Goal: Find contact information: Find contact information

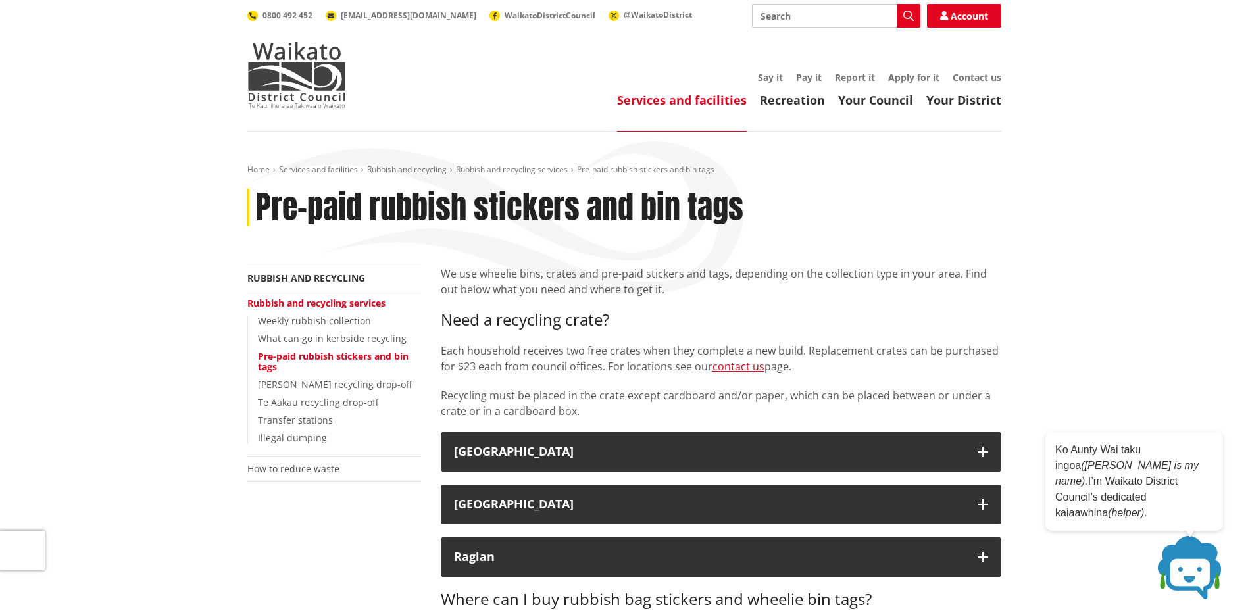
scroll to position [219, 0]
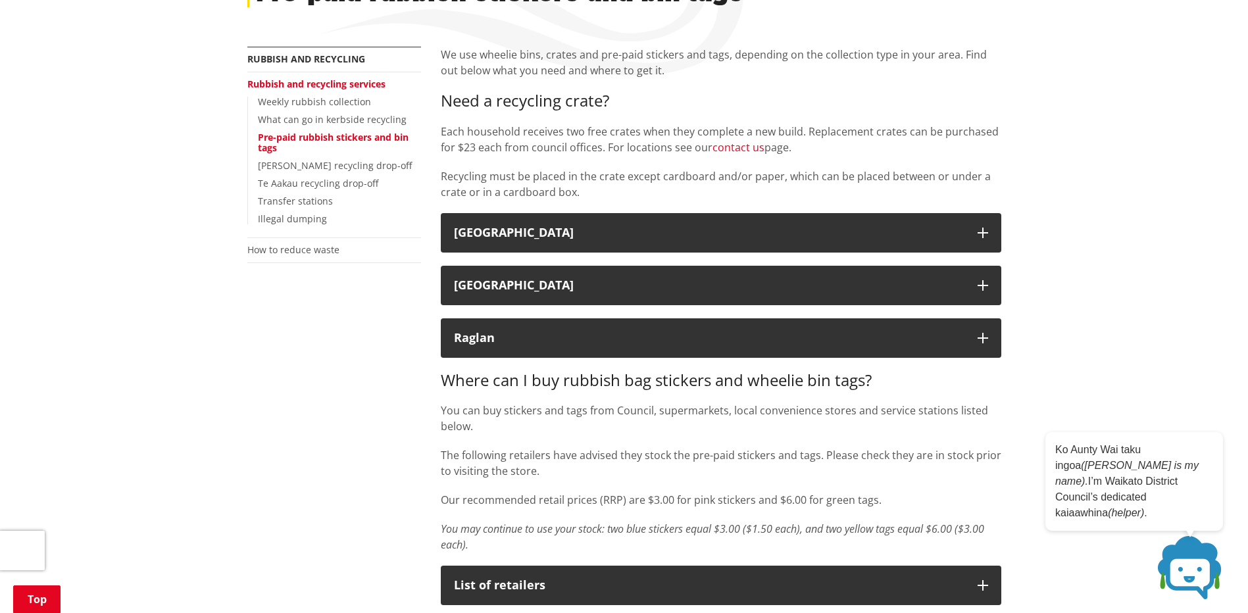
click at [746, 143] on link "contact us" at bounding box center [739, 147] width 52 height 14
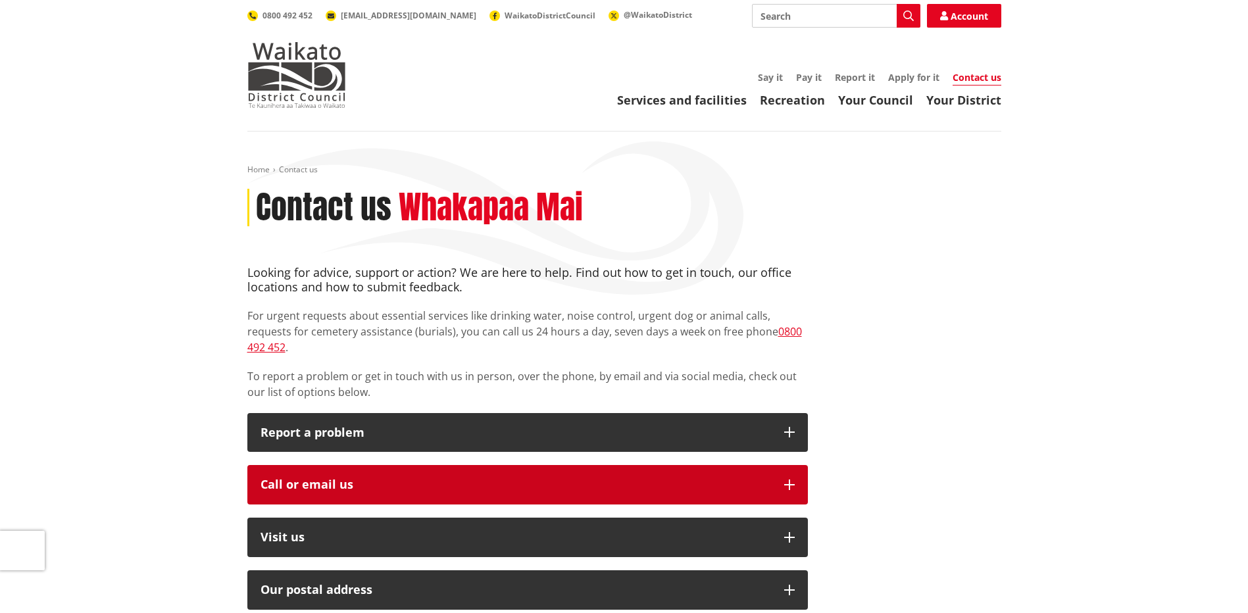
click at [433, 465] on button "Call or email us" at bounding box center [527, 484] width 561 height 39
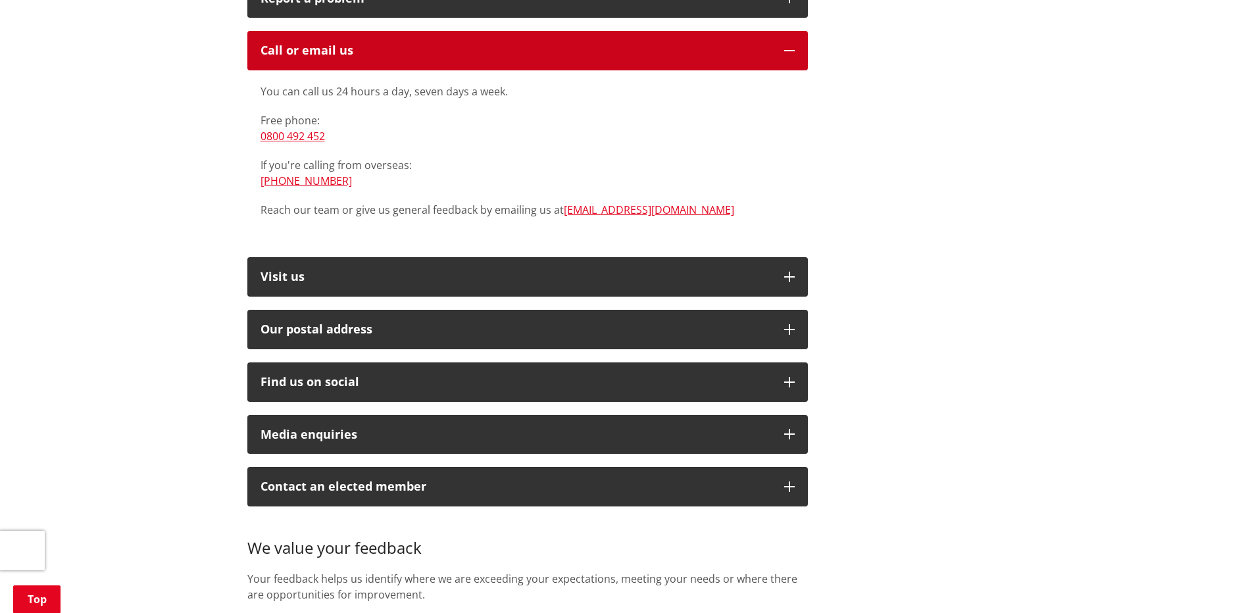
scroll to position [439, 0]
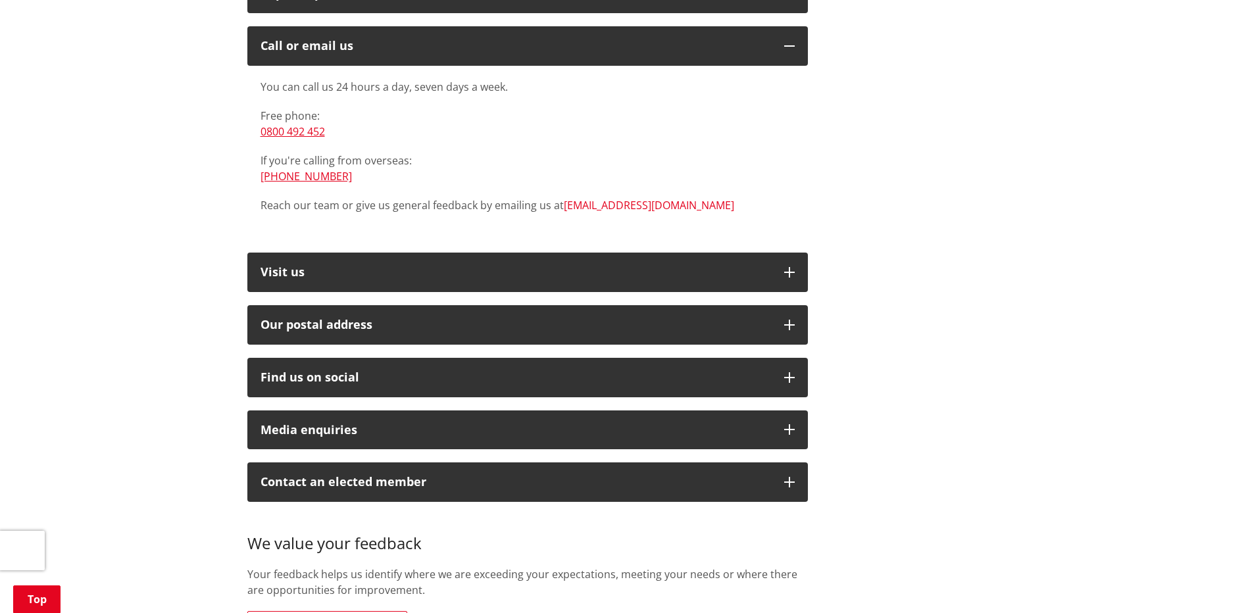
click at [611, 198] on link "[EMAIL_ADDRESS][DOMAIN_NAME]" at bounding box center [649, 205] width 170 height 14
click at [602, 198] on link "[EMAIL_ADDRESS][DOMAIN_NAME]" at bounding box center [649, 205] width 170 height 14
drag, startPoint x: 680, startPoint y: 186, endPoint x: 564, endPoint y: 193, distance: 116.1
click at [564, 193] on div "You can call us 24 hours a day, seven days a week. Free phone: 0800 492 452 If …" at bounding box center [528, 146] width 534 height 134
copy link "[EMAIL_ADDRESS][DOMAIN_NAME]"
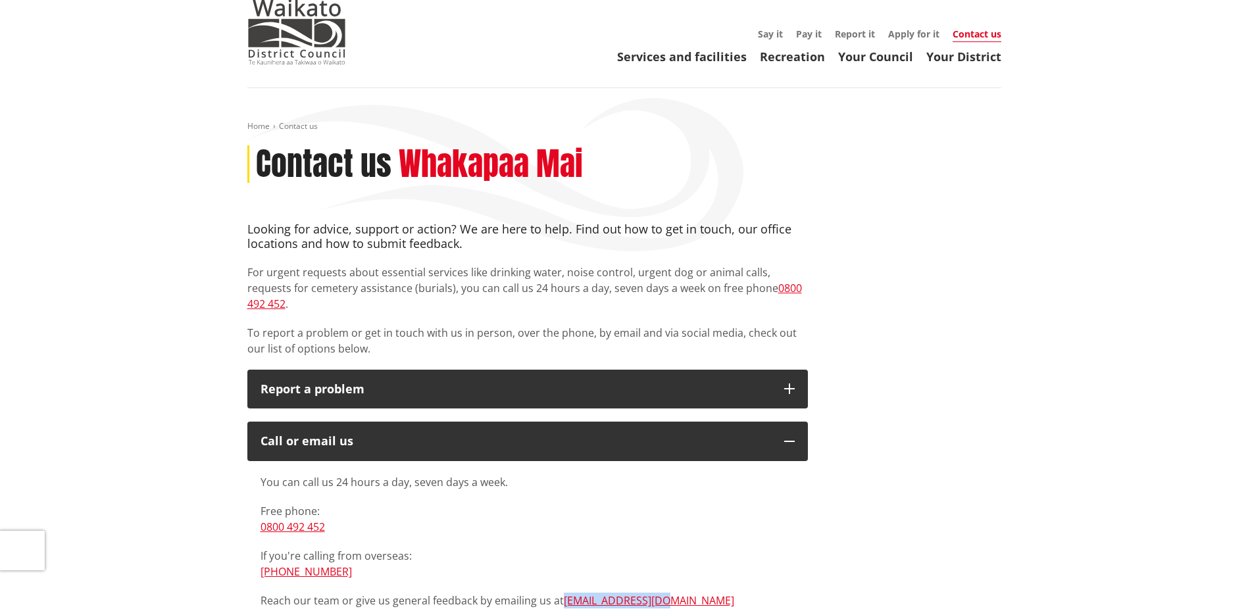
scroll to position [0, 0]
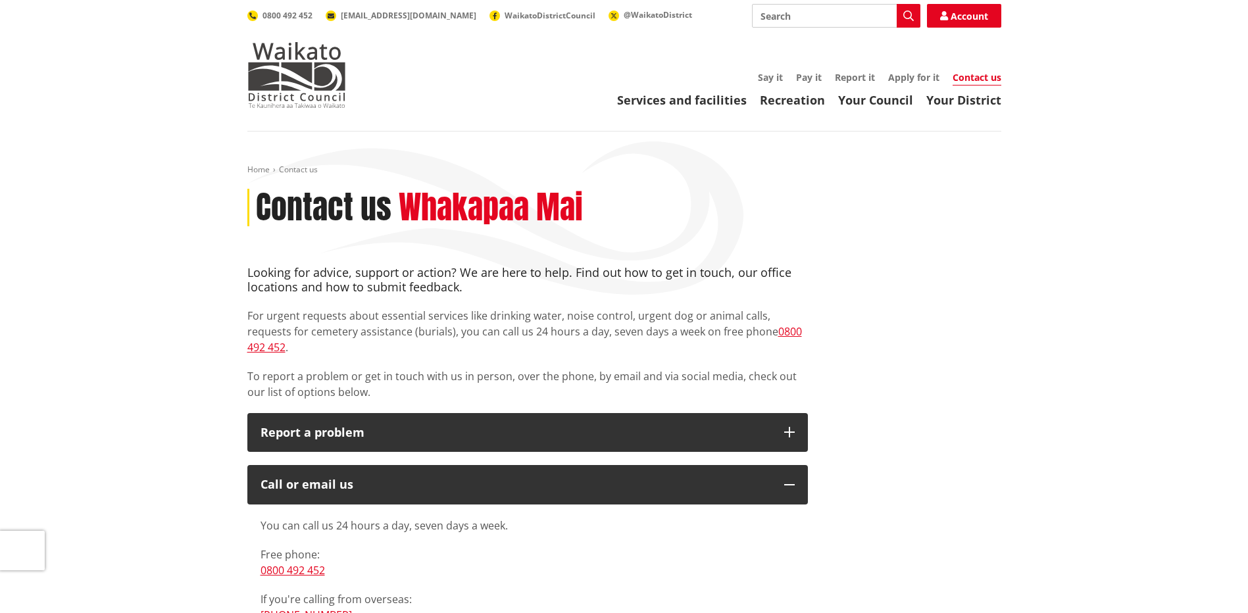
click at [814, 17] on input "Search" at bounding box center [836, 16] width 168 height 24
type input "rubish collection day"
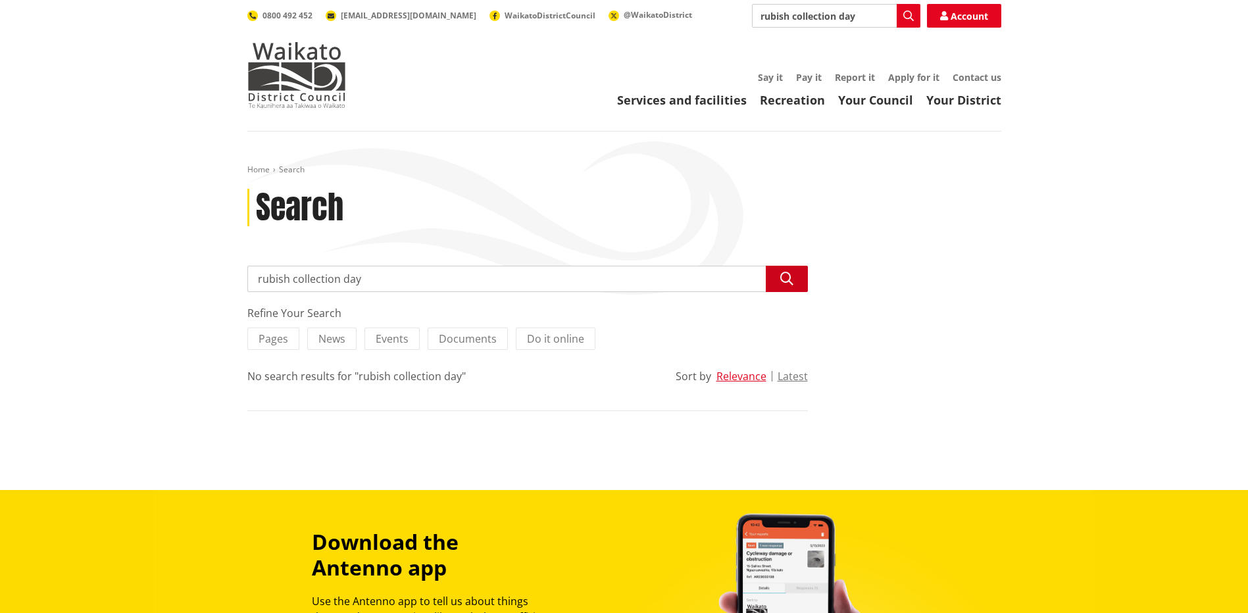
click at [786, 278] on icon "button" at bounding box center [787, 278] width 13 height 13
click at [511, 16] on span "WaikatoDistrictCouncil" at bounding box center [550, 15] width 91 height 11
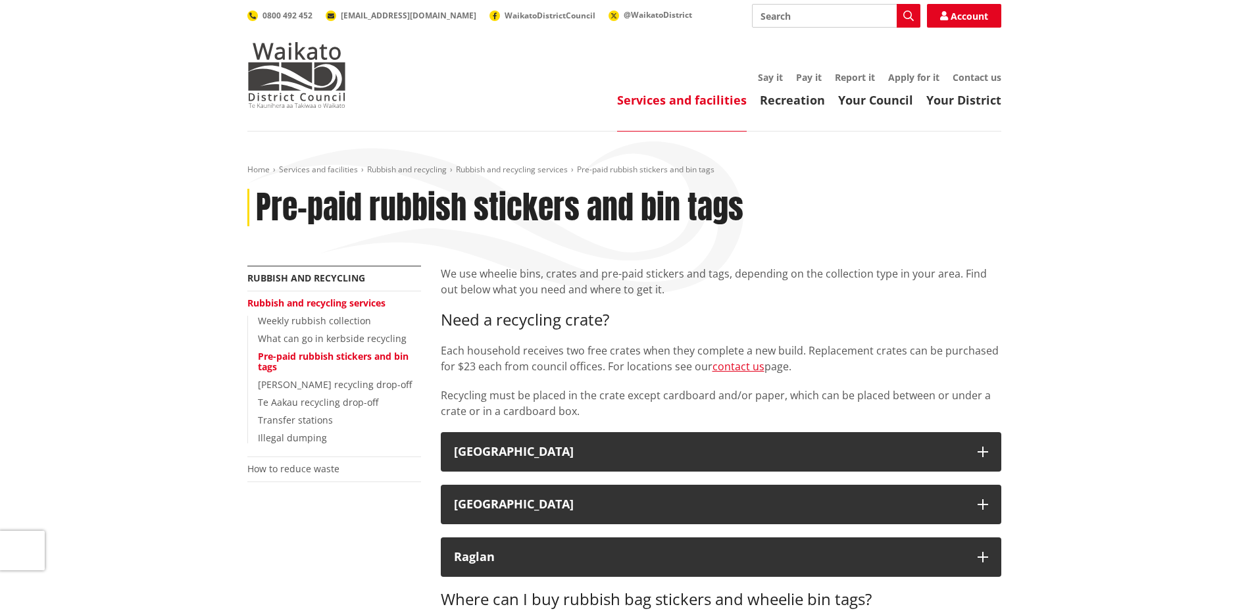
scroll to position [219, 0]
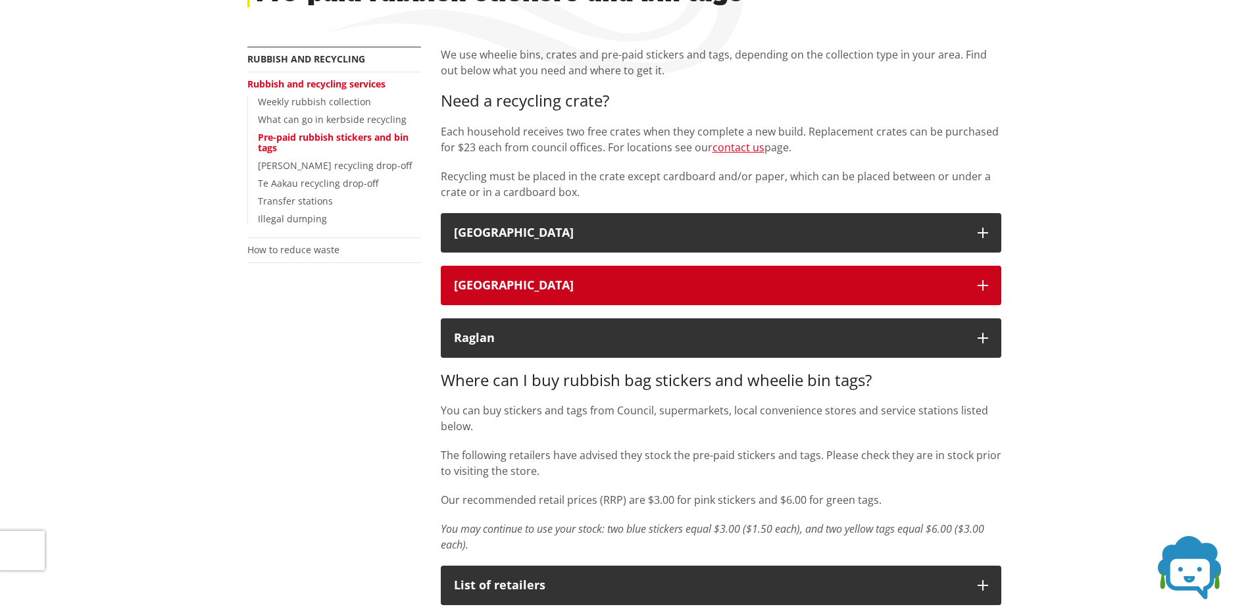
click at [582, 291] on div "[GEOGRAPHIC_DATA]" at bounding box center [709, 285] width 511 height 13
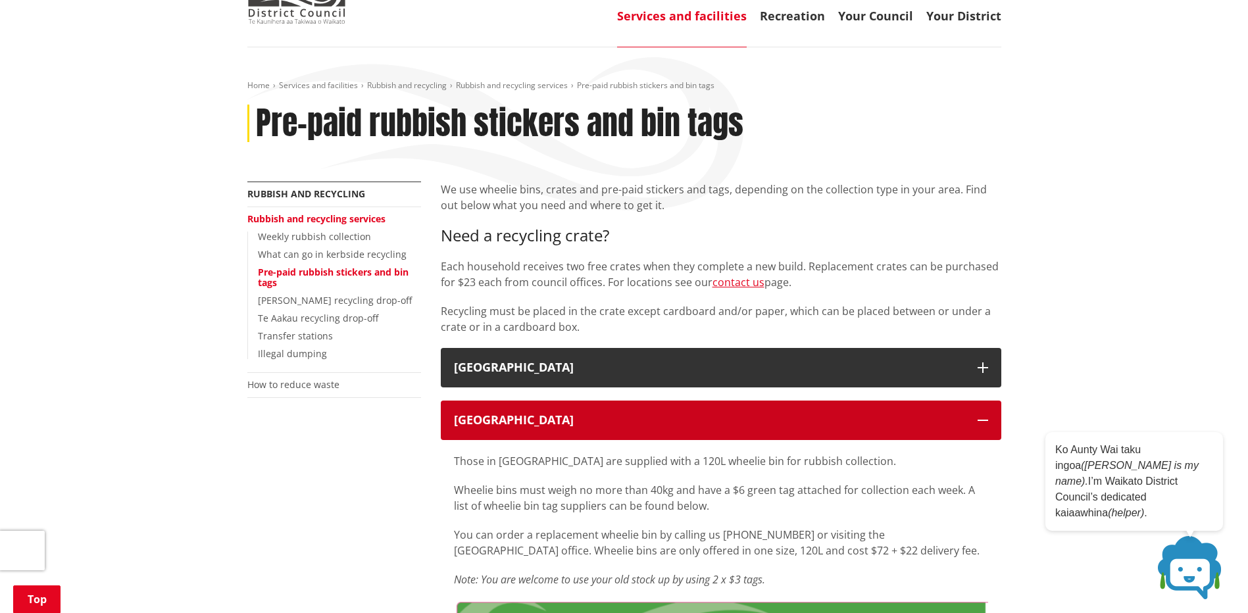
scroll to position [0, 0]
